Goal: Task Accomplishment & Management: Manage account settings

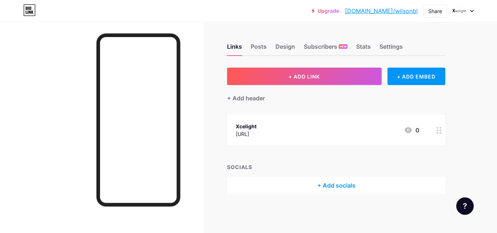
click at [256, 137] on div "[URL]" at bounding box center [246, 134] width 21 height 8
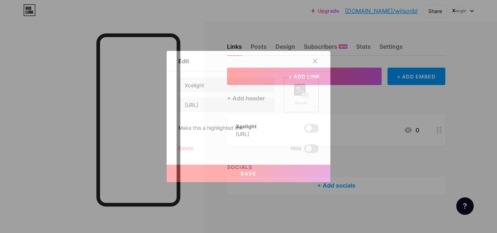
click at [300, 101] on div "Picture" at bounding box center [301, 102] width 15 height 5
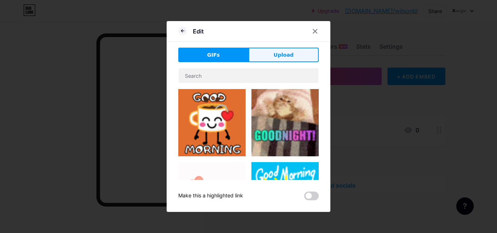
click at [264, 55] on button "Upload" at bounding box center [283, 55] width 70 height 15
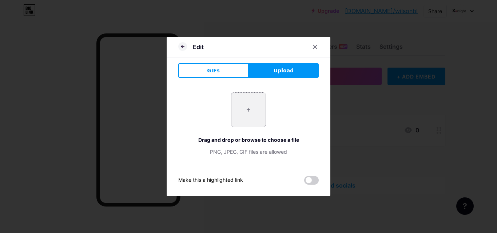
click at [232, 101] on input "file" at bounding box center [248, 110] width 34 height 34
type input "C:\fakepath\Xcelight black logo.jpg"
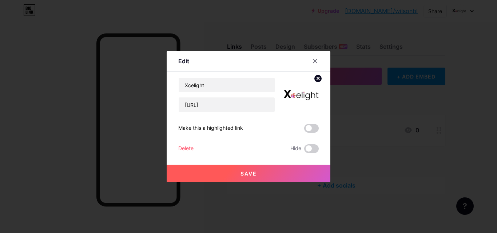
click at [312, 135] on div "Xcelight https://xcelight.ai/ Make this a highlighted link Delete Hide Save" at bounding box center [248, 115] width 140 height 76
click at [311, 132] on span at bounding box center [311, 128] width 15 height 9
click at [304, 130] on input "checkbox" at bounding box center [304, 130] width 0 height 0
click at [255, 173] on button "Save" at bounding box center [249, 173] width 164 height 17
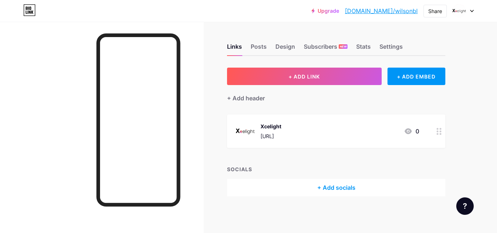
click at [320, 185] on div "+ Add socials" at bounding box center [336, 187] width 218 height 17
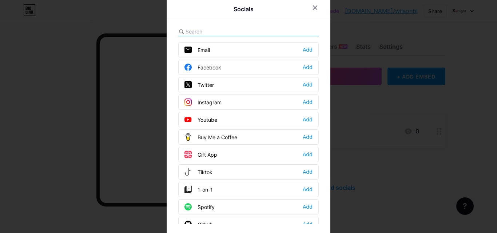
drag, startPoint x: 233, startPoint y: 97, endPoint x: 234, endPoint y: 93, distance: 4.8
click at [234, 93] on div "Email Add Facebook Add Twitter Add Instagram Add Youtube Add Buy Me a Coffee Ad…" at bounding box center [248, 133] width 140 height 182
click at [227, 104] on div "Instagram Add" at bounding box center [248, 102] width 140 height 15
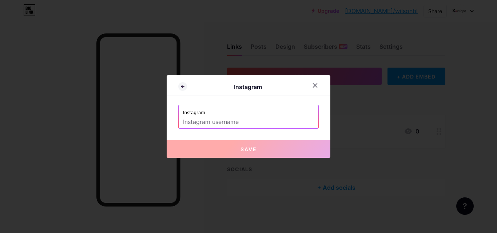
click at [204, 115] on label "Instagram" at bounding box center [248, 110] width 131 height 11
click at [205, 126] on input "text" at bounding box center [248, 122] width 131 height 12
paste input "https://www.instagram.com/xcelight"
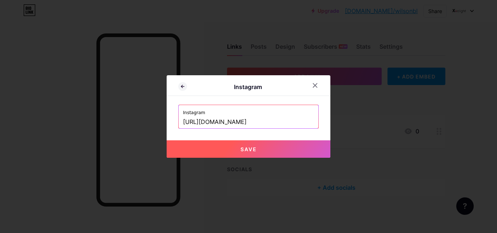
drag, startPoint x: 260, startPoint y: 119, endPoint x: 164, endPoint y: 123, distance: 95.7
click at [167, 123] on div "Instagram Instagram https://www.instagram.com/xcelight Save" at bounding box center [249, 116] width 164 height 83
click at [200, 151] on button "Save" at bounding box center [249, 148] width 164 height 17
type input "https://instagram.com/xcelight"
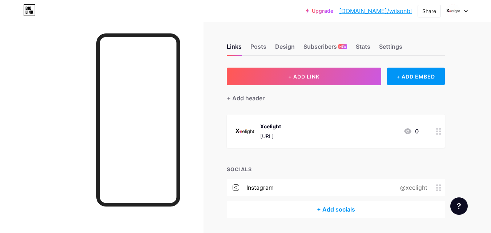
click at [331, 208] on div "+ Add socials" at bounding box center [336, 209] width 218 height 17
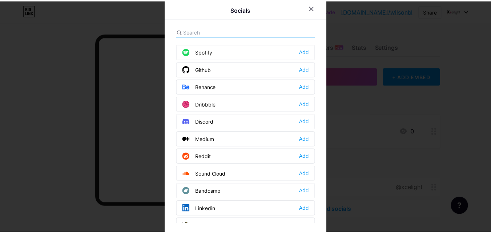
scroll to position [156, 0]
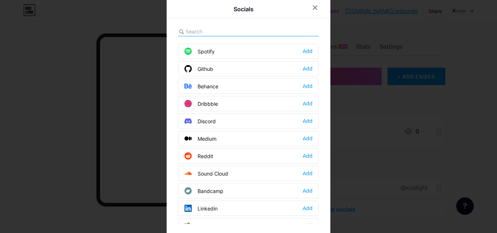
click at [304, 204] on div "Linkedin Add" at bounding box center [248, 208] width 140 height 15
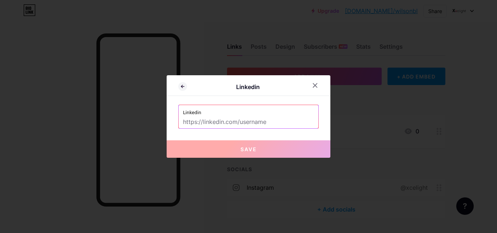
click at [216, 124] on input "text" at bounding box center [248, 122] width 131 height 12
paste input "[URL][DOMAIN_NAME]"
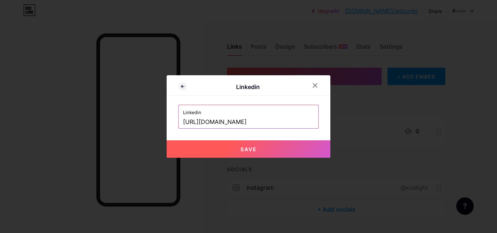
type input "[URL][DOMAIN_NAME]"
click at [200, 143] on button "Save" at bounding box center [249, 148] width 164 height 17
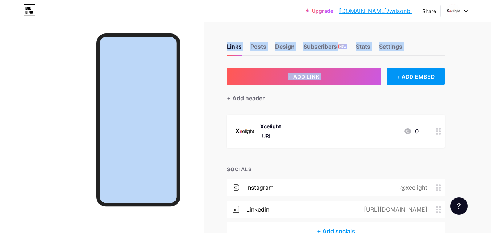
drag, startPoint x: 200, startPoint y: 143, endPoint x: 310, endPoint y: 86, distance: 123.6
click at [310, 86] on div "Links Posts Design Subscribers NEW Stats Settings + ADD LINK + ADD EMBED + Add …" at bounding box center [238, 138] width 476 height 276
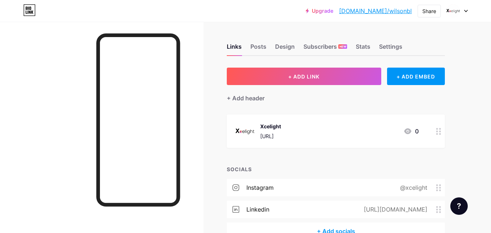
click at [369, 112] on div "+ ADD LINK + ADD EMBED + Add header Xcelight https://xcelight.ai/ 0 SOCIALS ins…" at bounding box center [336, 154] width 218 height 172
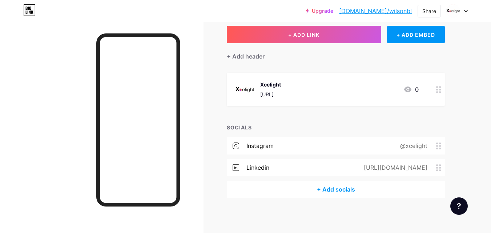
scroll to position [0, 0]
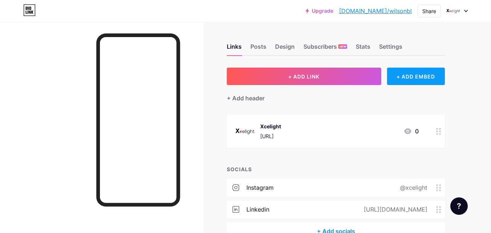
click at [404, 75] on div "+ ADD EMBED" at bounding box center [416, 76] width 58 height 17
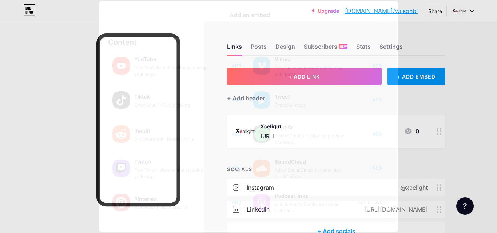
click at [404, 92] on div at bounding box center [248, 116] width 497 height 233
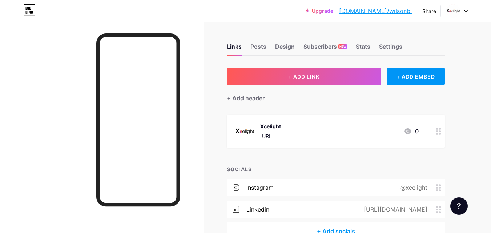
click at [460, 15] on div at bounding box center [457, 10] width 21 height 13
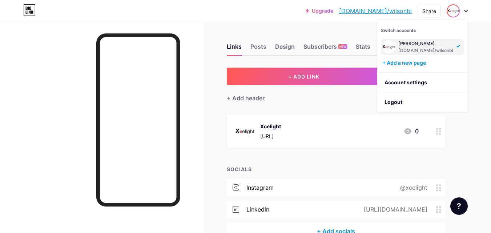
click at [460, 15] on div at bounding box center [457, 10] width 21 height 13
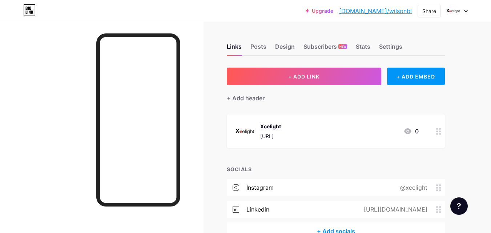
click at [456, 3] on div "Upgrade bio.link/wilson... bio.link/wilsonbl Share Switch accounts wilson bio.l…" at bounding box center [245, 11] width 491 height 22
click at [455, 10] on img at bounding box center [454, 11] width 12 height 12
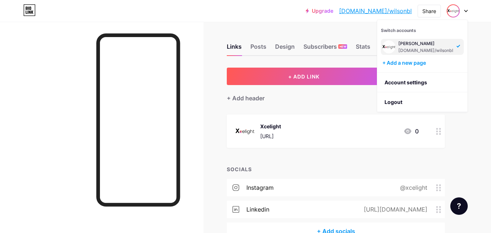
click at [413, 51] on div "[DOMAIN_NAME]/wilsonbl" at bounding box center [426, 51] width 55 height 6
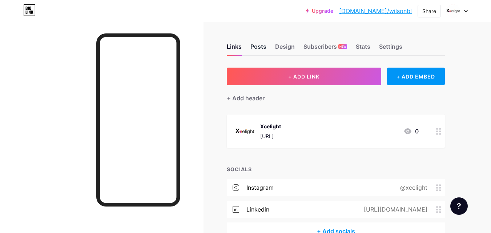
click at [255, 48] on div "Posts" at bounding box center [259, 48] width 16 height 13
click at [277, 48] on div "Design" at bounding box center [285, 48] width 20 height 13
click at [312, 48] on div "Subscribers NEW" at bounding box center [326, 48] width 44 height 13
click at [361, 48] on div "Stats" at bounding box center [363, 48] width 15 height 13
click at [395, 49] on div "Settings" at bounding box center [390, 48] width 23 height 13
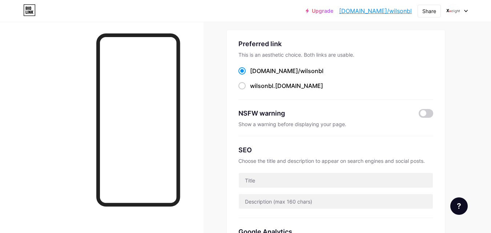
scroll to position [38, 0]
click at [237, 88] on div "Preferred link This is an aesthetic choice. Both links are usable. [DOMAIN_NAME…" at bounding box center [336, 177] width 218 height 294
click at [244, 73] on span at bounding box center [242, 70] width 7 height 7
click at [250, 75] on input "[DOMAIN_NAME]/ wilsonbl" at bounding box center [252, 77] width 5 height 5
click at [264, 70] on div "[DOMAIN_NAME]/ wilsonbl" at bounding box center [286, 70] width 73 height 9
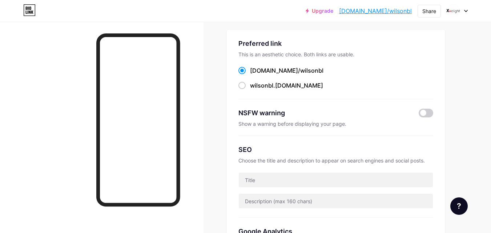
click at [255, 75] on input "[DOMAIN_NAME]/ wilsonbl" at bounding box center [252, 77] width 5 height 5
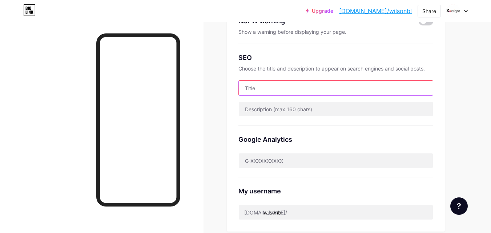
click at [289, 85] on input "text" at bounding box center [336, 88] width 194 height 15
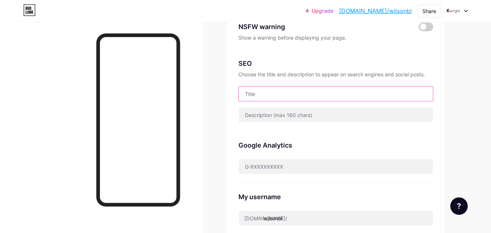
scroll to position [123, 0]
paste input "Xcelight - CCTV Video Feed Analytics"
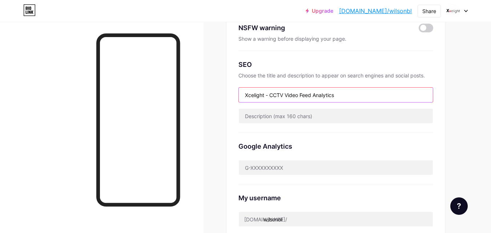
type input "Xcelight - CCTV Video Feed Analytics"
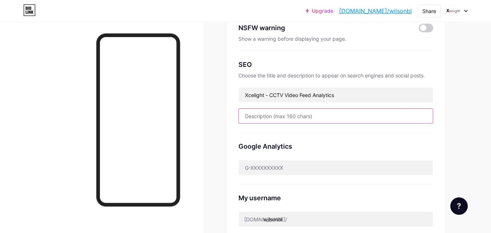
click at [303, 117] on input "text" at bounding box center [336, 116] width 194 height 15
paste input ""Xcelight is an AI-powered video intelligence platform that transforms your exi…"
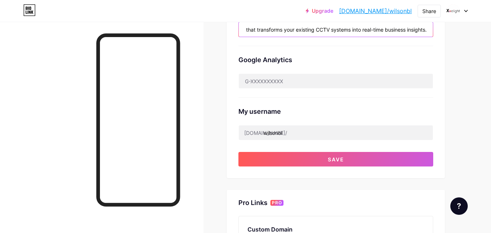
scroll to position [210, 0]
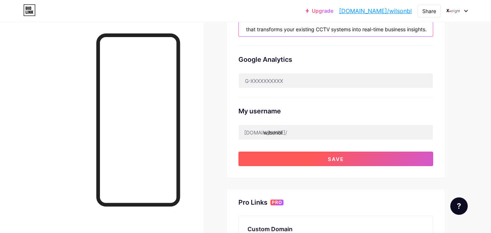
type input ""Xcelight is an AI-powered video intelligence platform that transforms your exi…"
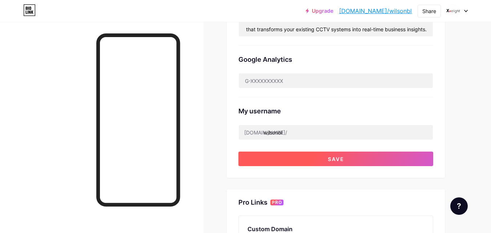
click at [267, 162] on button "Save" at bounding box center [336, 159] width 195 height 15
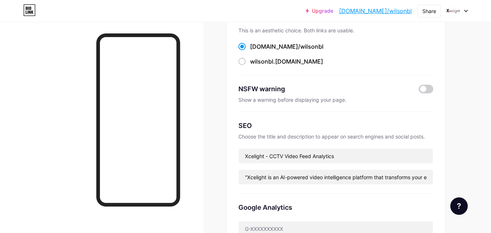
scroll to position [0, 0]
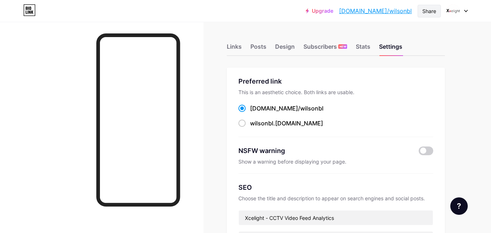
click at [425, 15] on div "Share" at bounding box center [429, 11] width 23 height 13
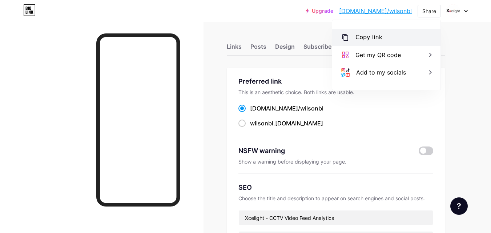
click at [384, 41] on div "Copy link" at bounding box center [386, 37] width 108 height 17
